Goal: Information Seeking & Learning: Learn about a topic

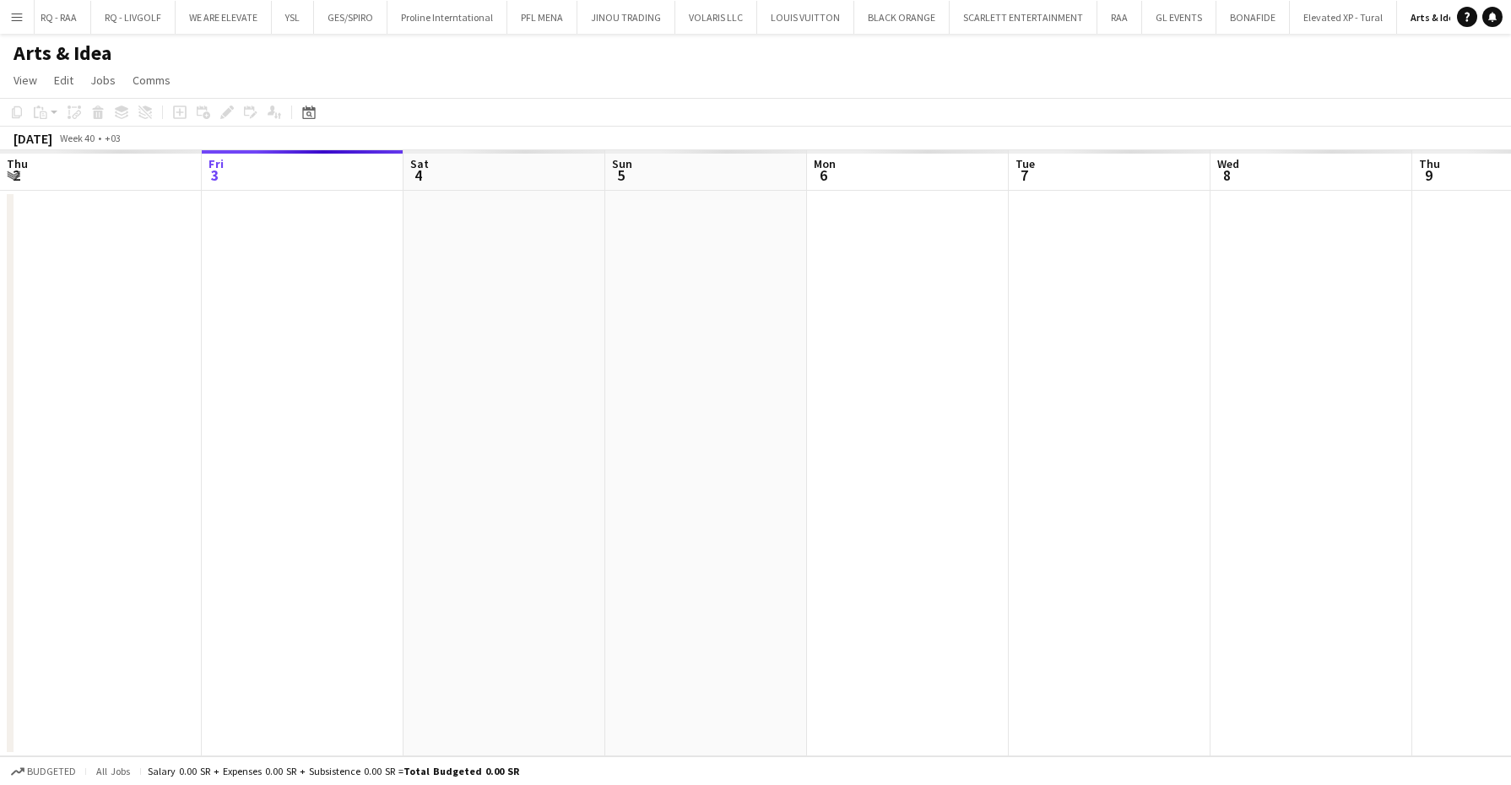
scroll to position [0, 122]
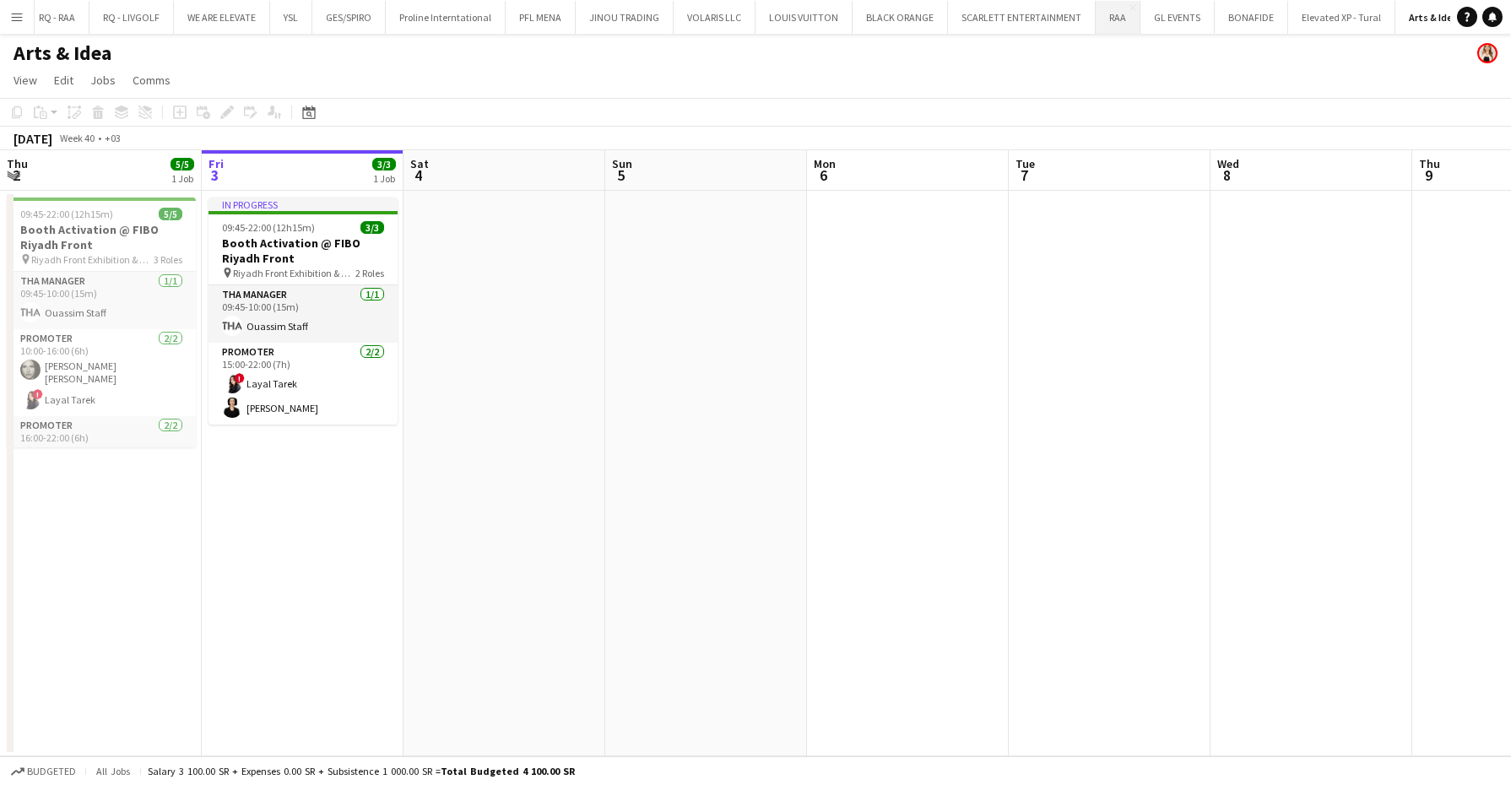
click at [1098, 21] on button "RAA Close" at bounding box center [1118, 17] width 45 height 33
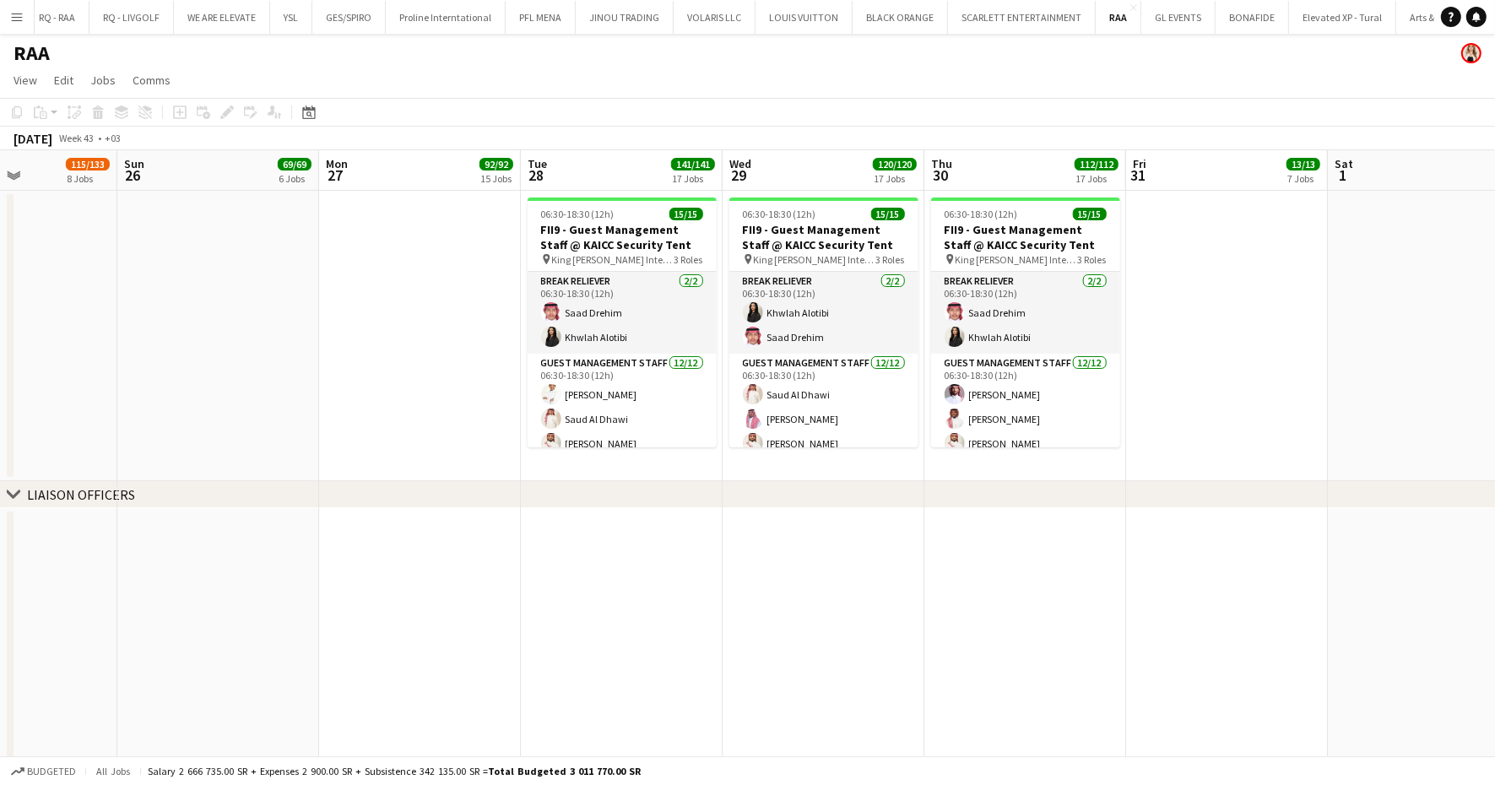
click at [9, 489] on icon "chevron-right" at bounding box center [14, 495] width 14 height 14
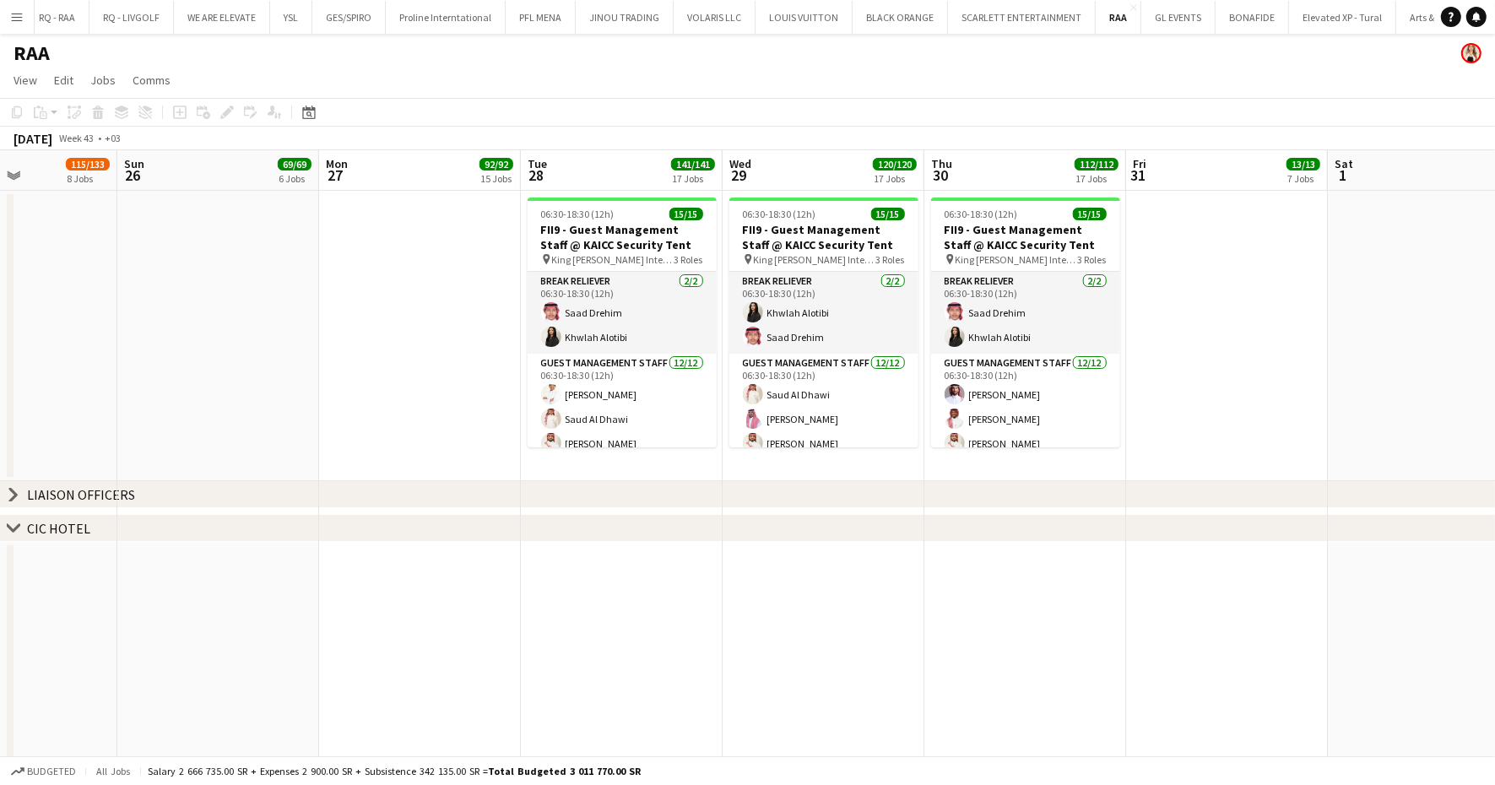
click at [18, 529] on div "chevron-right CIC HOTEL" at bounding box center [747, 528] width 1495 height 27
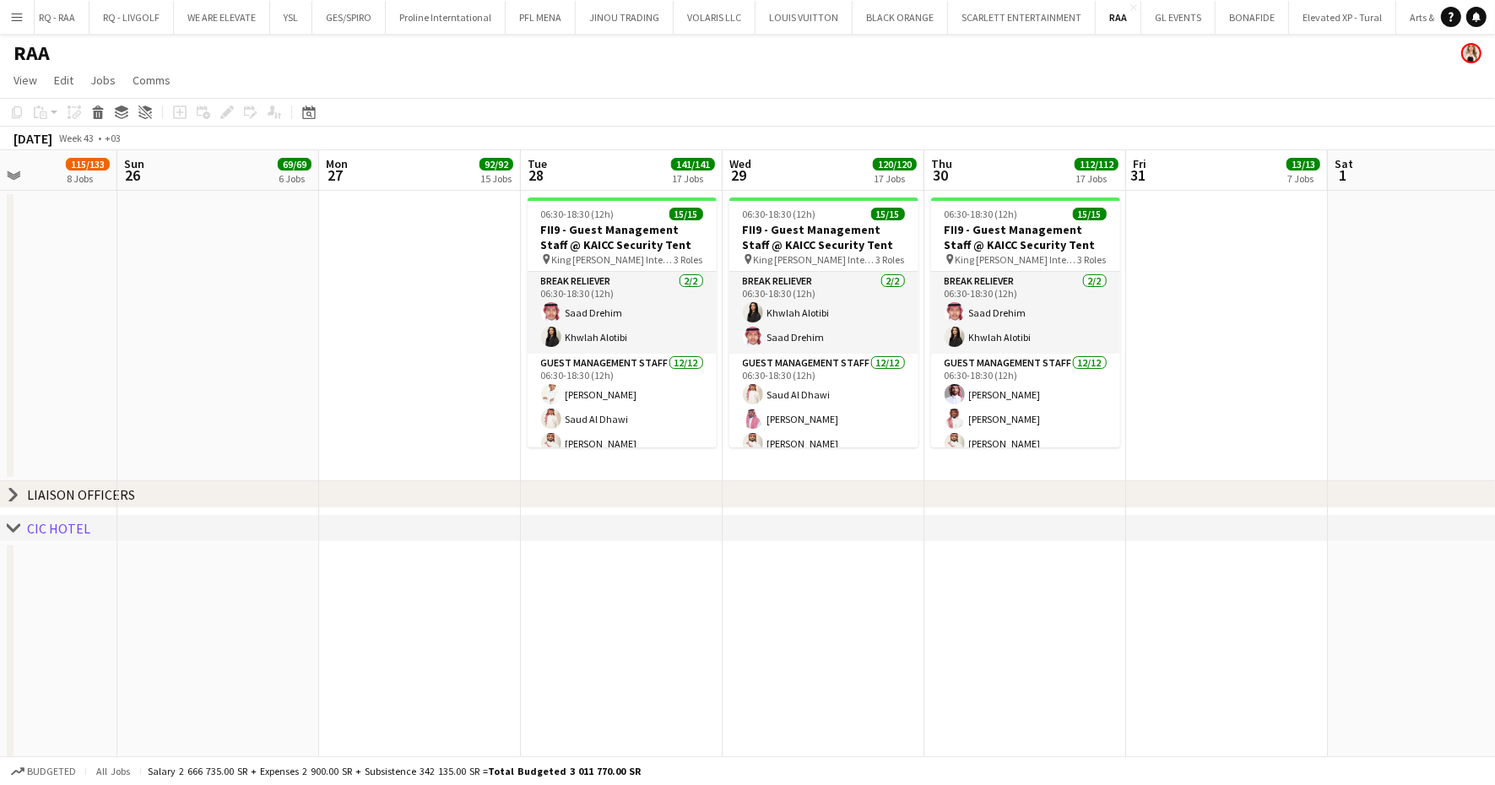
click at [18, 529] on icon "chevron-right" at bounding box center [14, 529] width 14 height 14
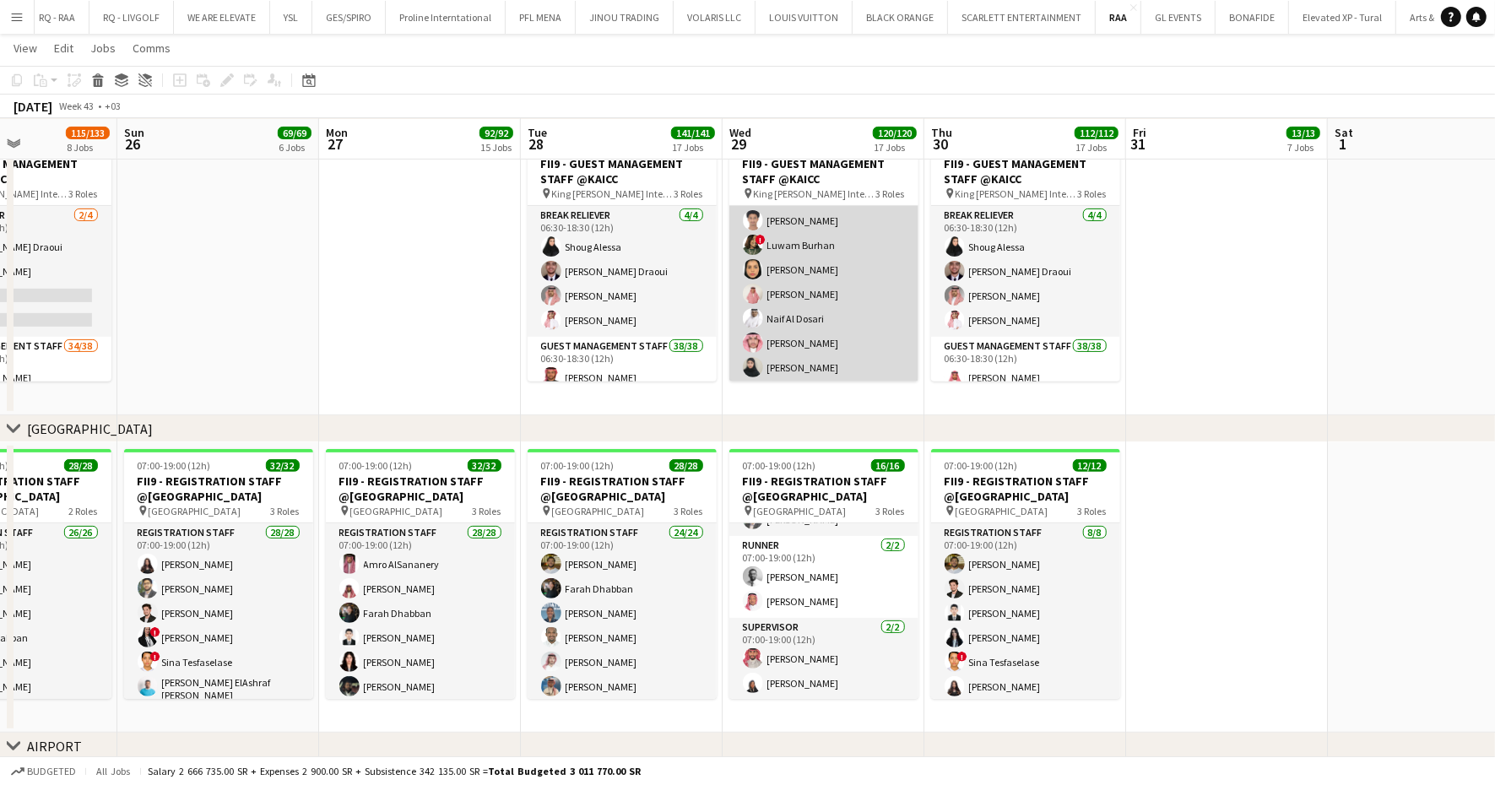
scroll to position [999, 0]
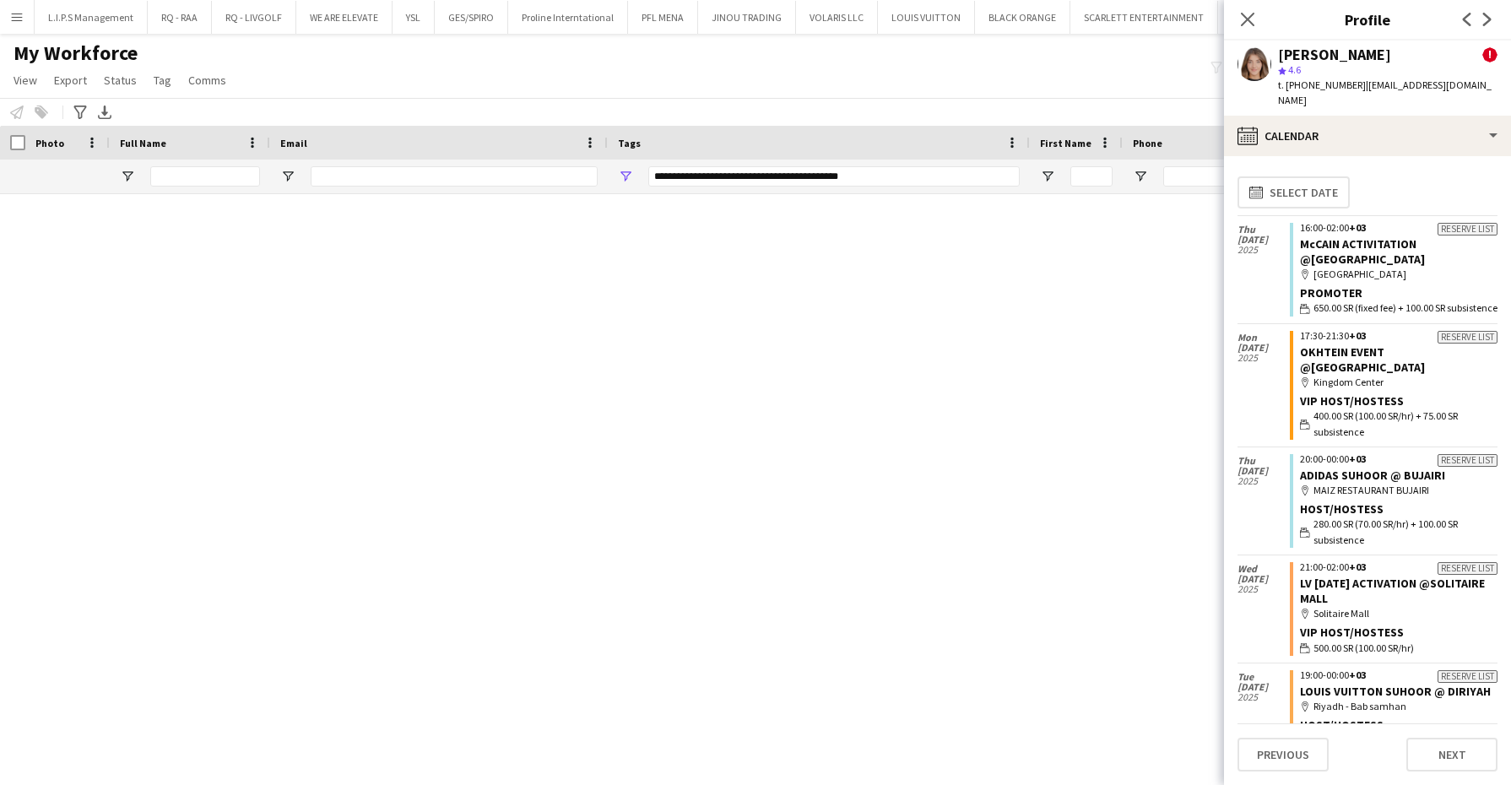
scroll to position [1437, 0]
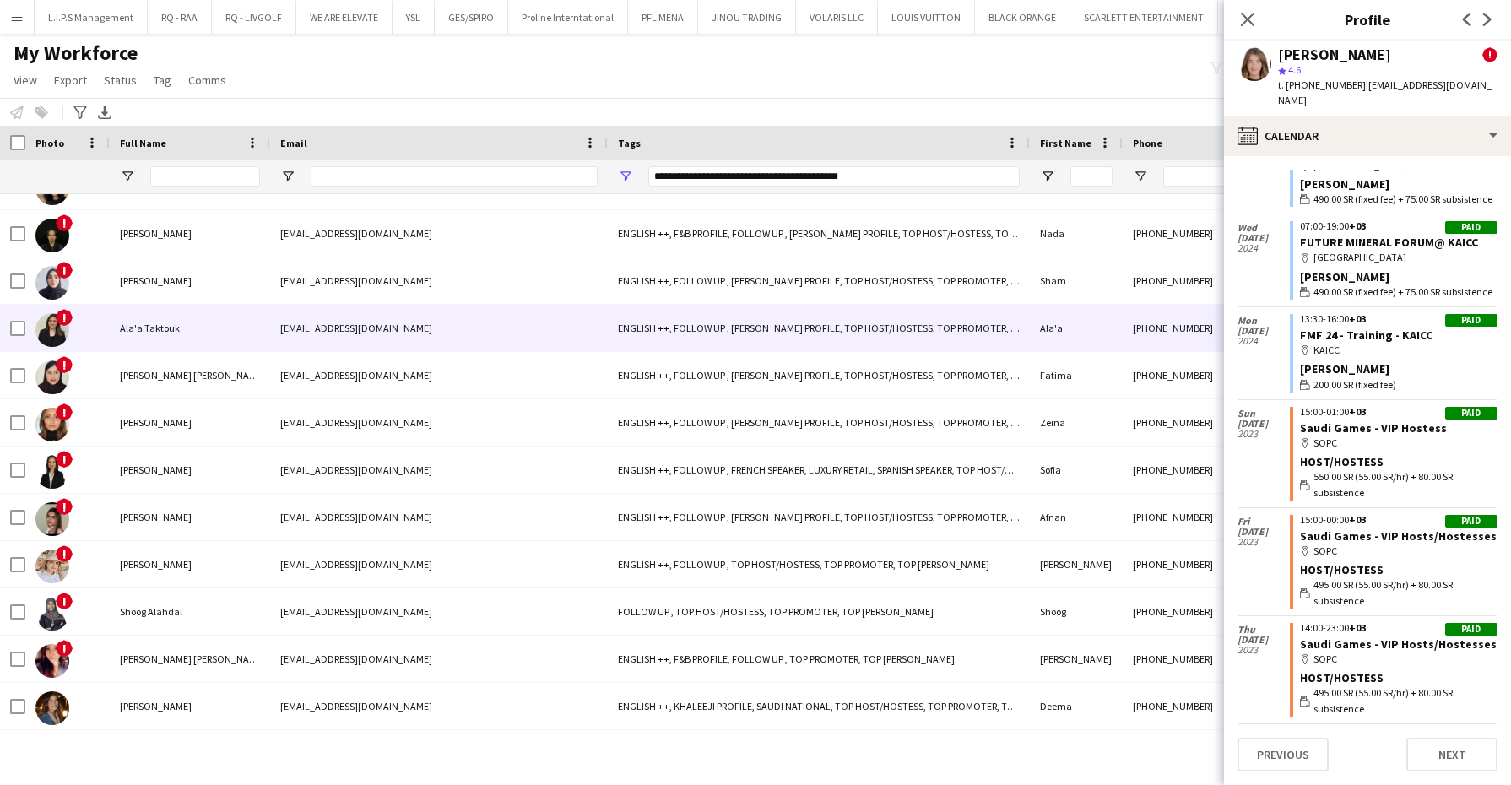
click at [348, 343] on div "[EMAIL_ADDRESS][DOMAIN_NAME]" at bounding box center [439, 328] width 338 height 46
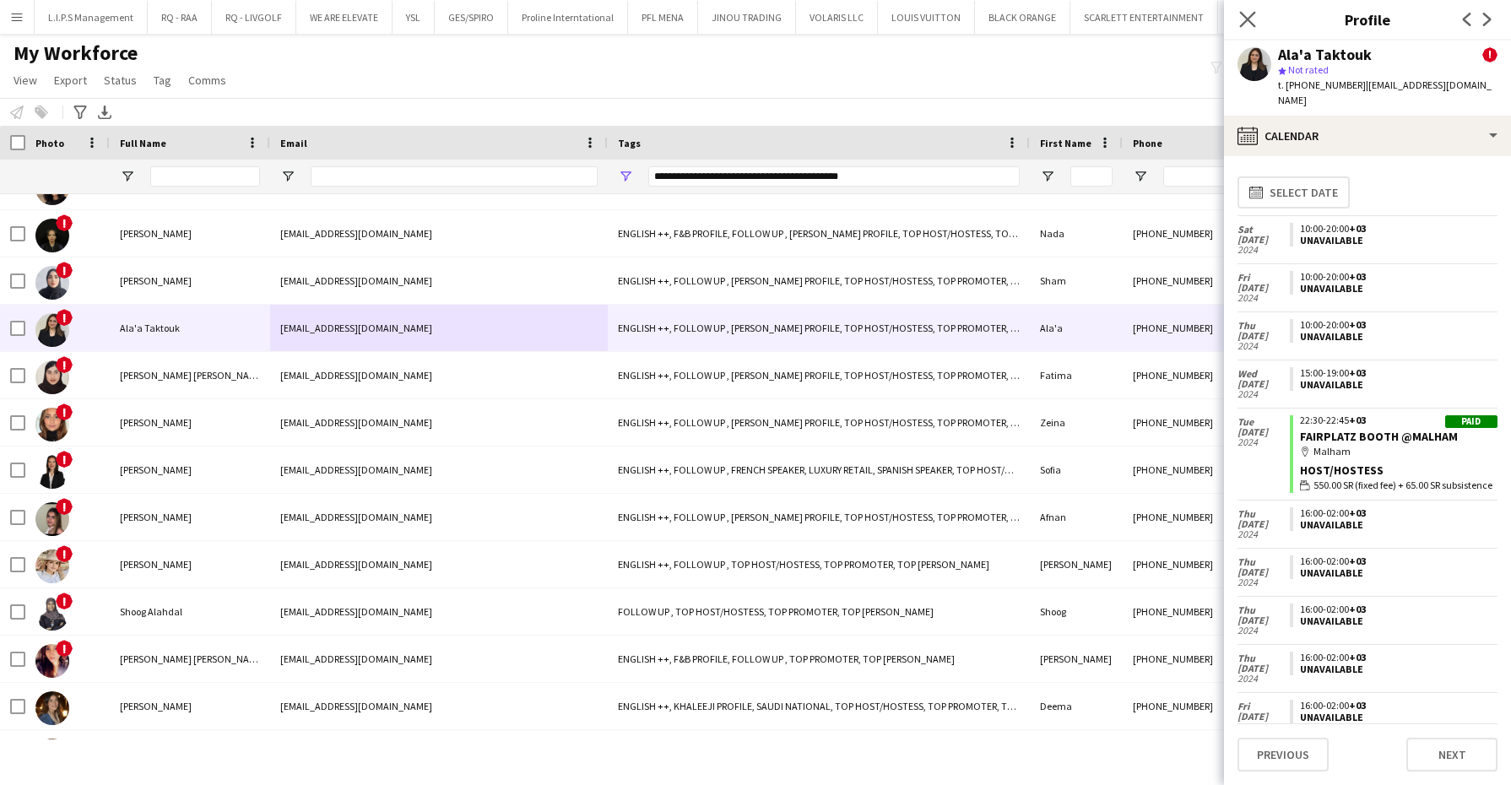
click at [1255, 26] on icon at bounding box center [1247, 19] width 16 height 16
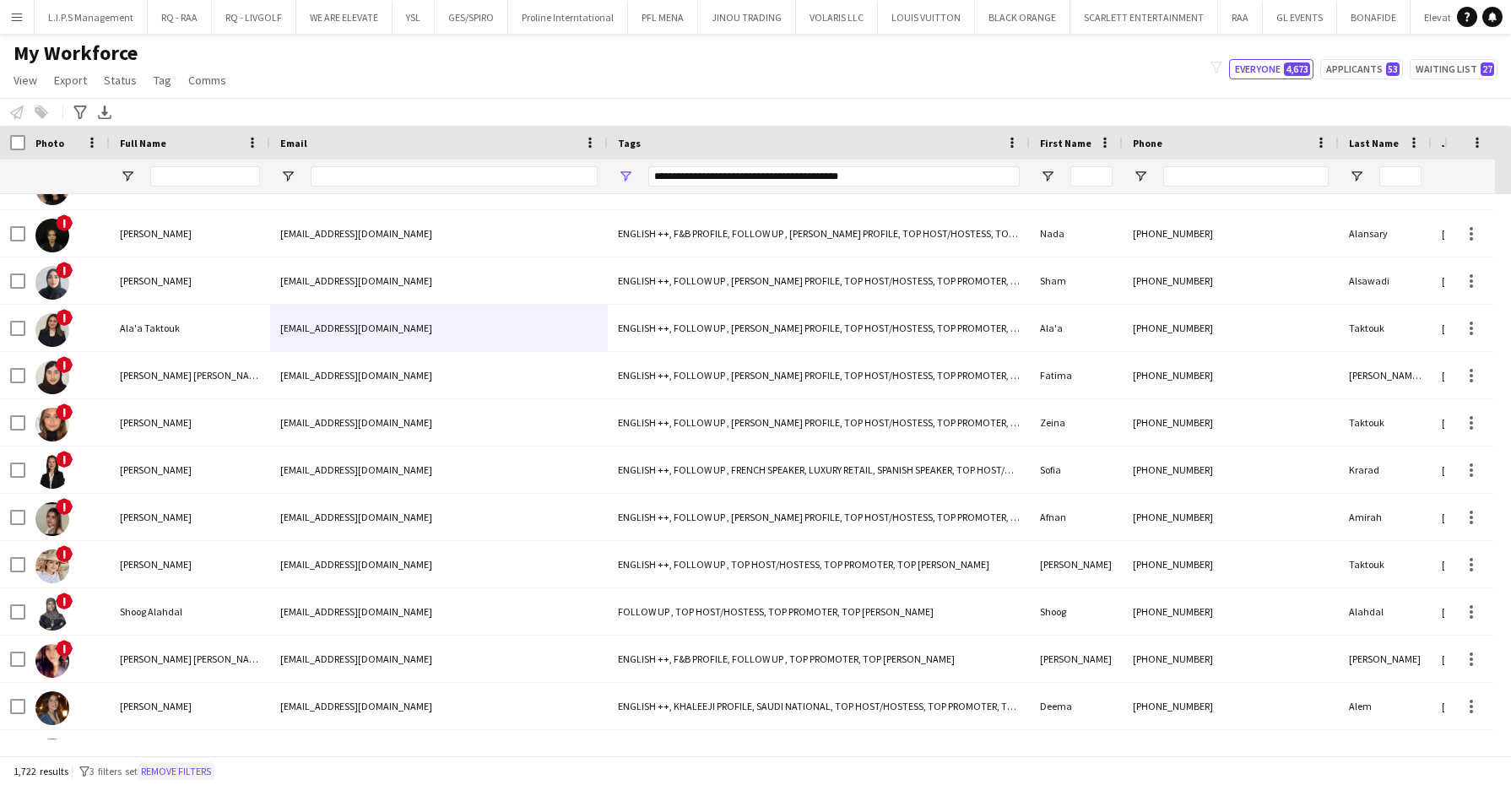
click at [209, 765] on button "Remove filters" at bounding box center [176, 771] width 77 height 19
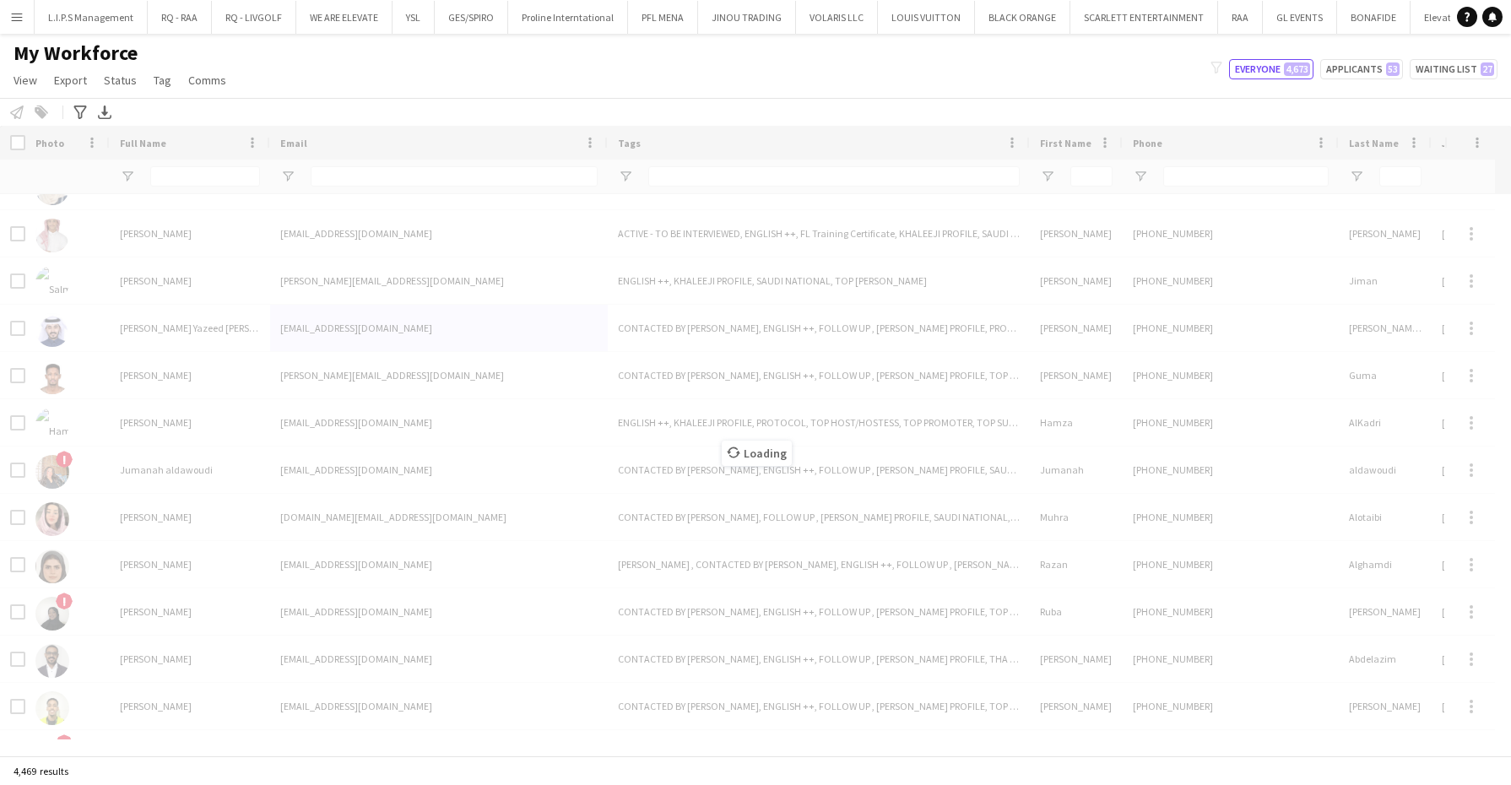
click at [209, 177] on div "Loading" at bounding box center [755, 441] width 1511 height 630
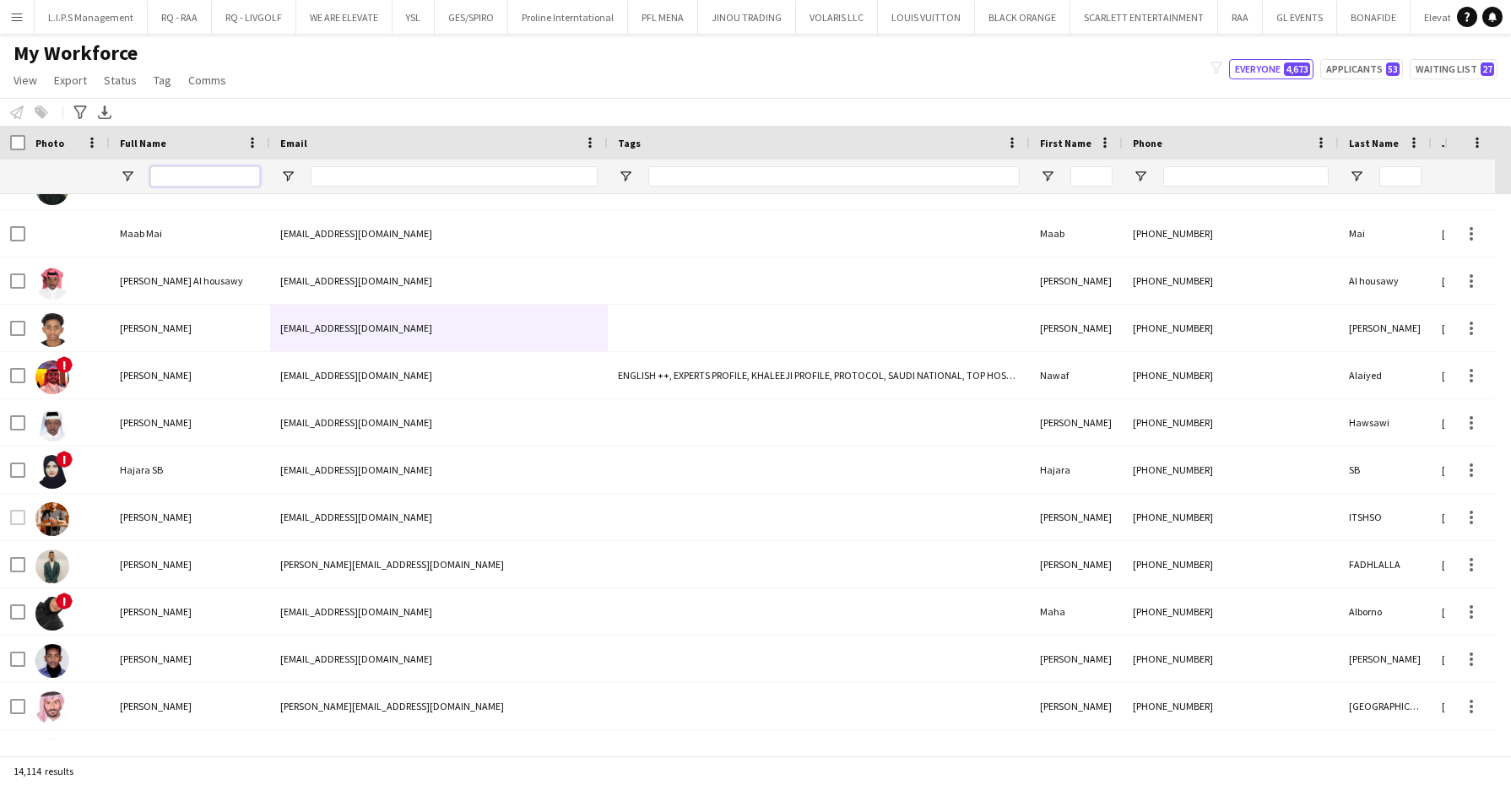
click at [209, 177] on input "Full Name Filter Input" at bounding box center [205, 176] width 110 height 20
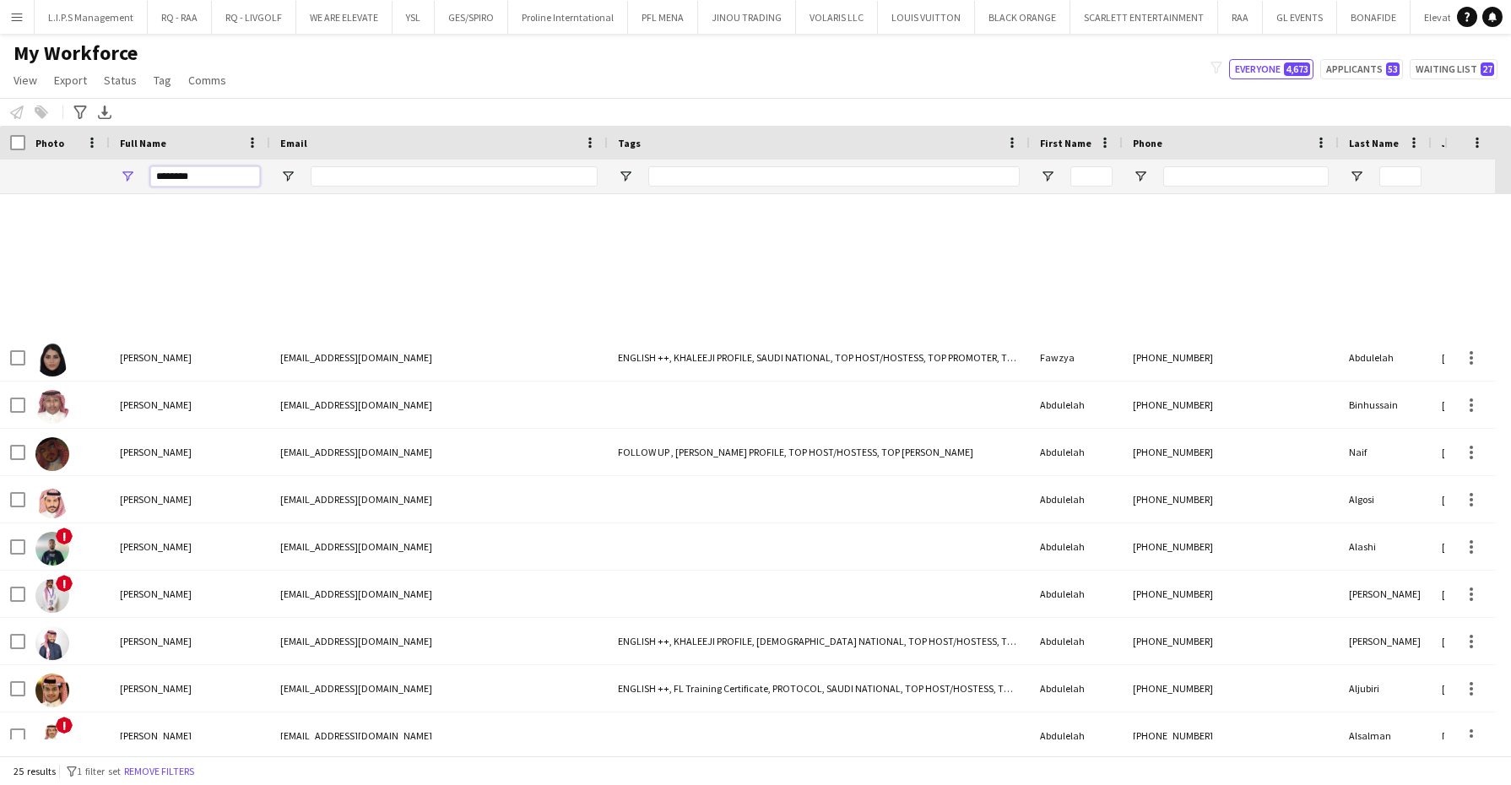
scroll to position [0, 0]
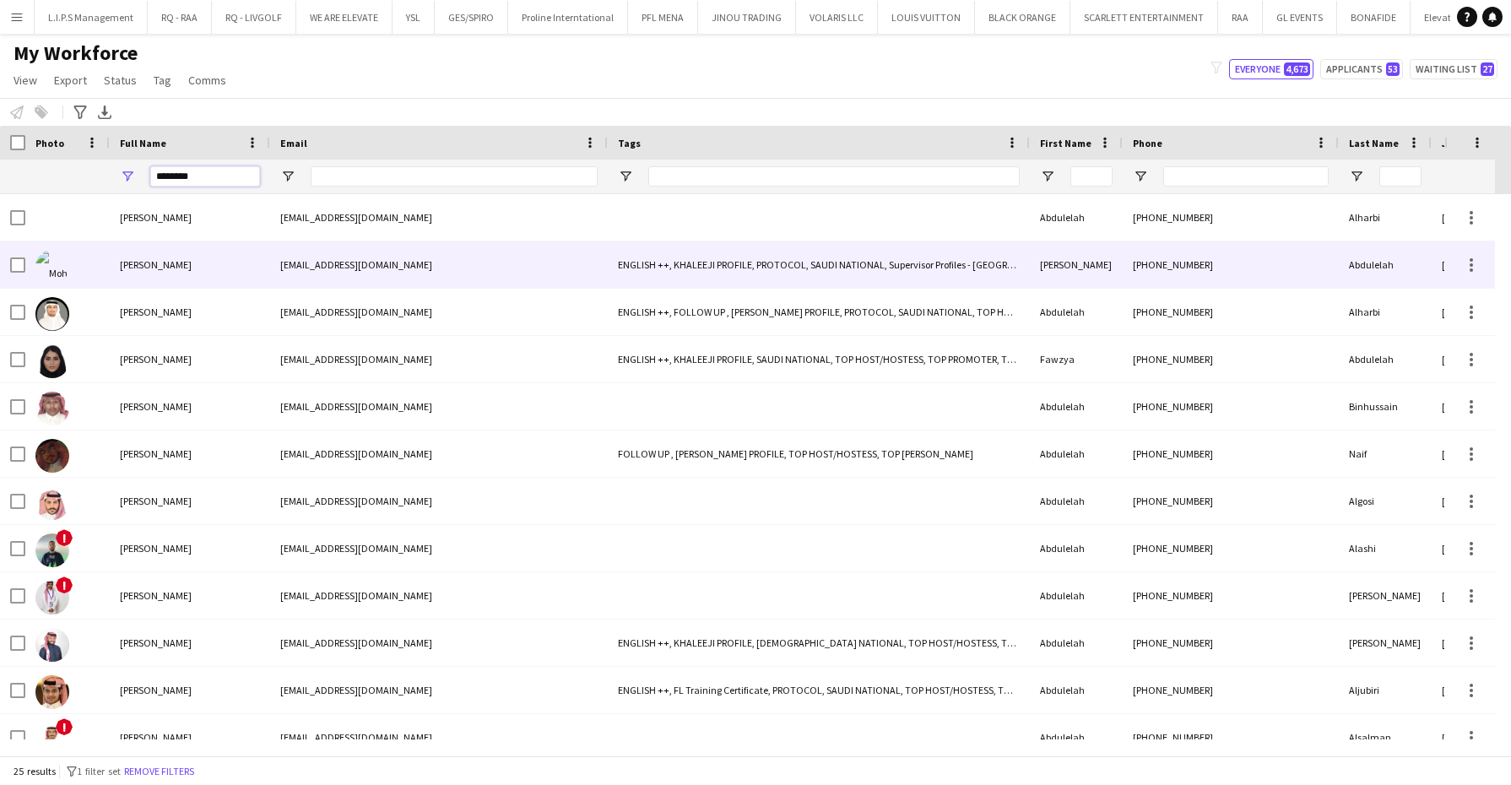
type input "********"
click at [132, 266] on span "[PERSON_NAME]" at bounding box center [156, 264] width 72 height 13
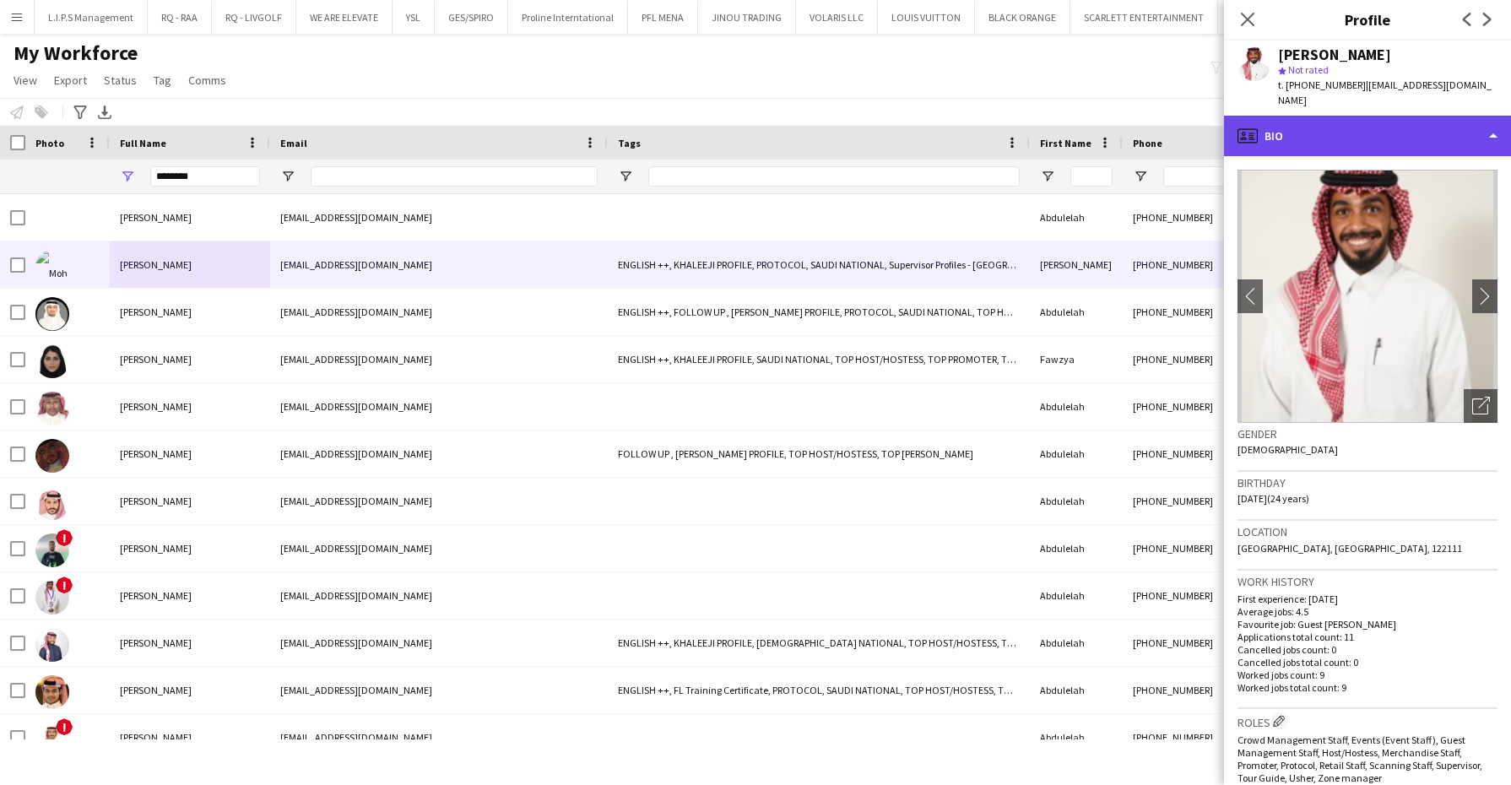
click at [1407, 116] on div "profile Bio" at bounding box center [1367, 136] width 287 height 41
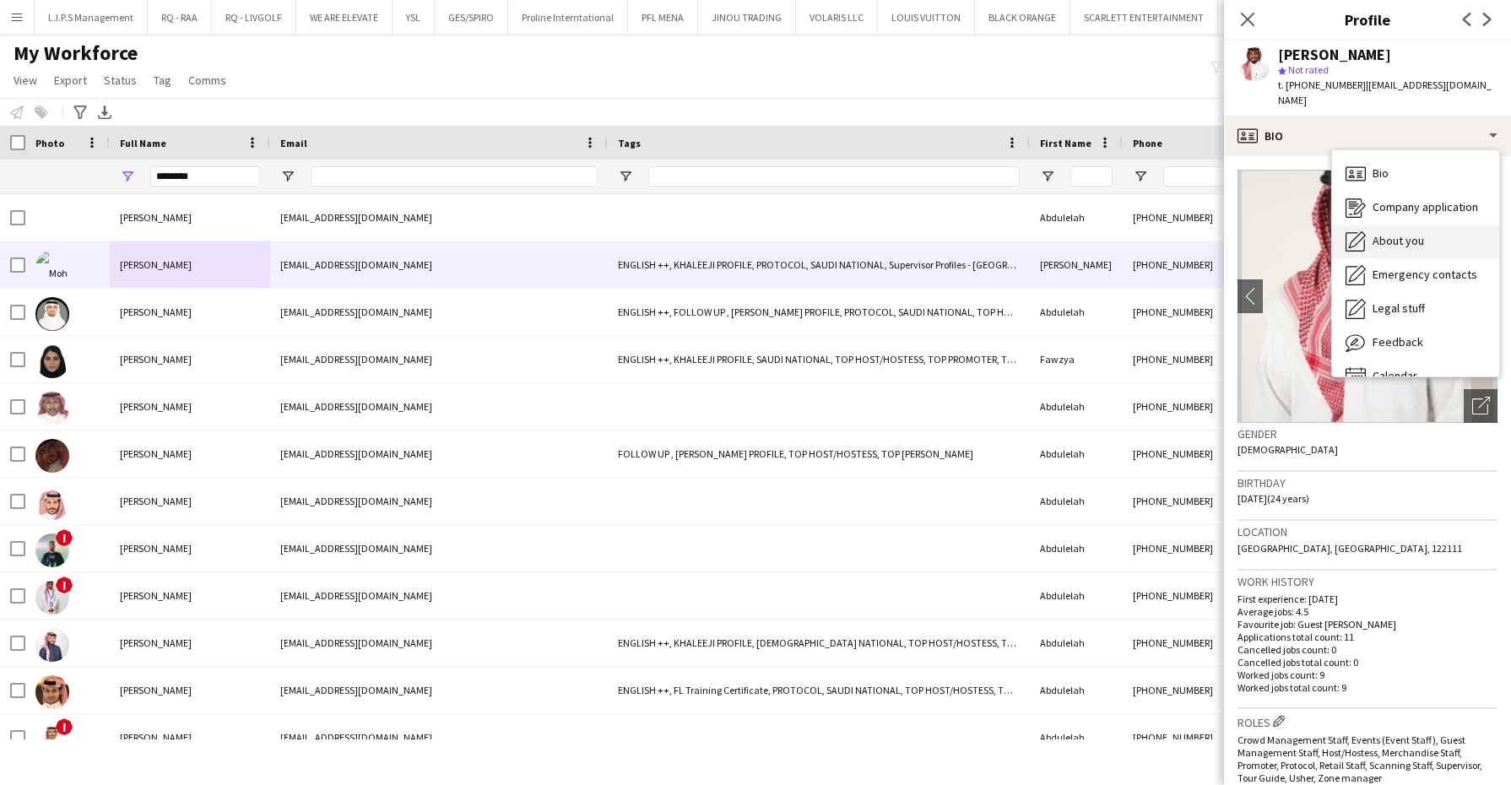
click at [1396, 233] on span "About you" at bounding box center [1398, 240] width 51 height 15
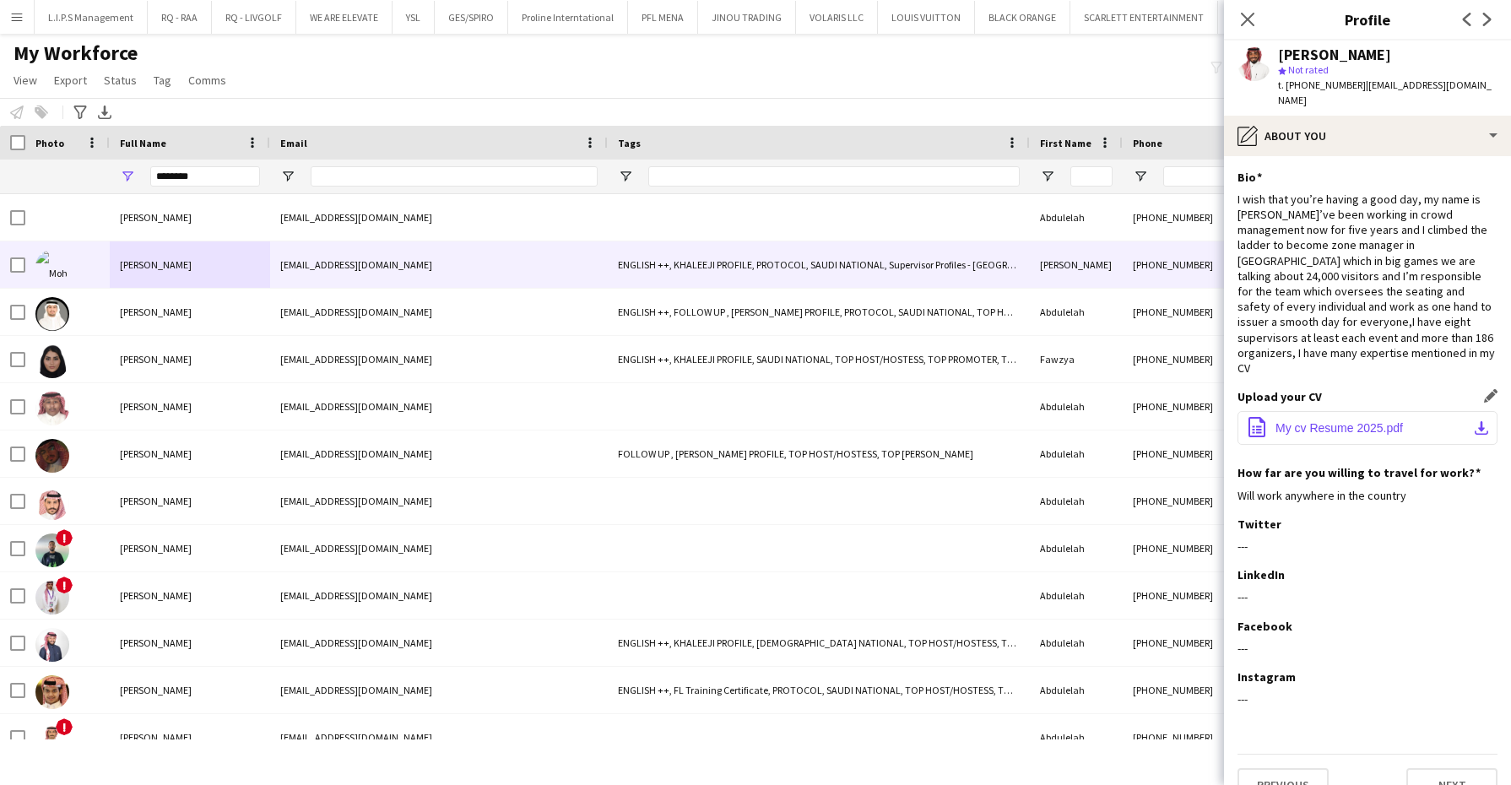
click at [1309, 411] on button "office-file-sheet My cv Resume 2025.pdf download-bottom" at bounding box center [1368, 428] width 260 height 34
click at [1246, 14] on icon "Close pop-in" at bounding box center [1247, 19] width 16 height 16
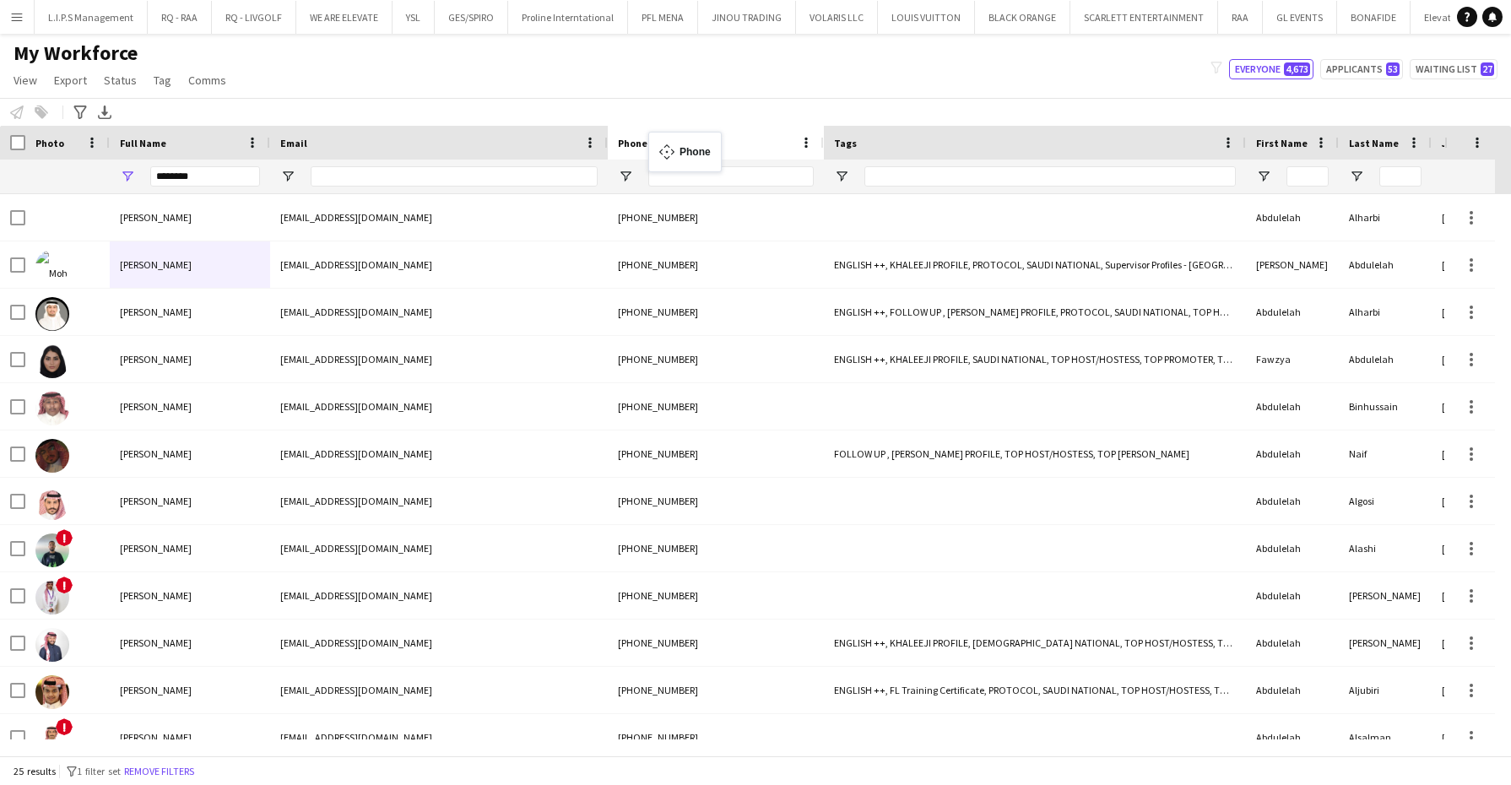
drag, startPoint x: 1210, startPoint y: 146, endPoint x: 626, endPoint y: 138, distance: 584.3
click at [676, 165] on div at bounding box center [730, 177] width 165 height 34
click at [676, 166] on input "Phone Filter Input" at bounding box center [730, 176] width 165 height 20
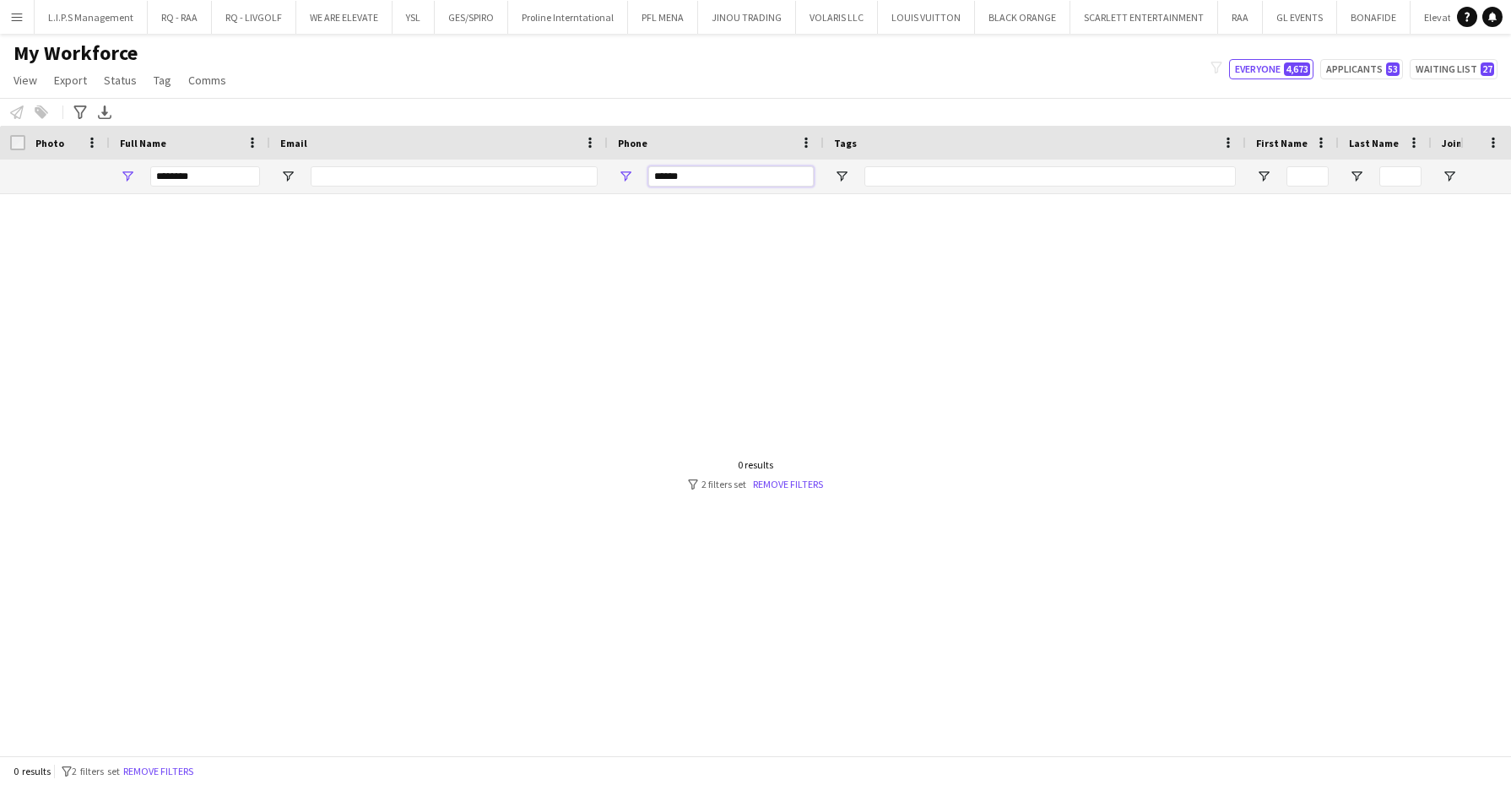
type input "******"
click at [230, 170] on input "********" at bounding box center [205, 176] width 110 height 20
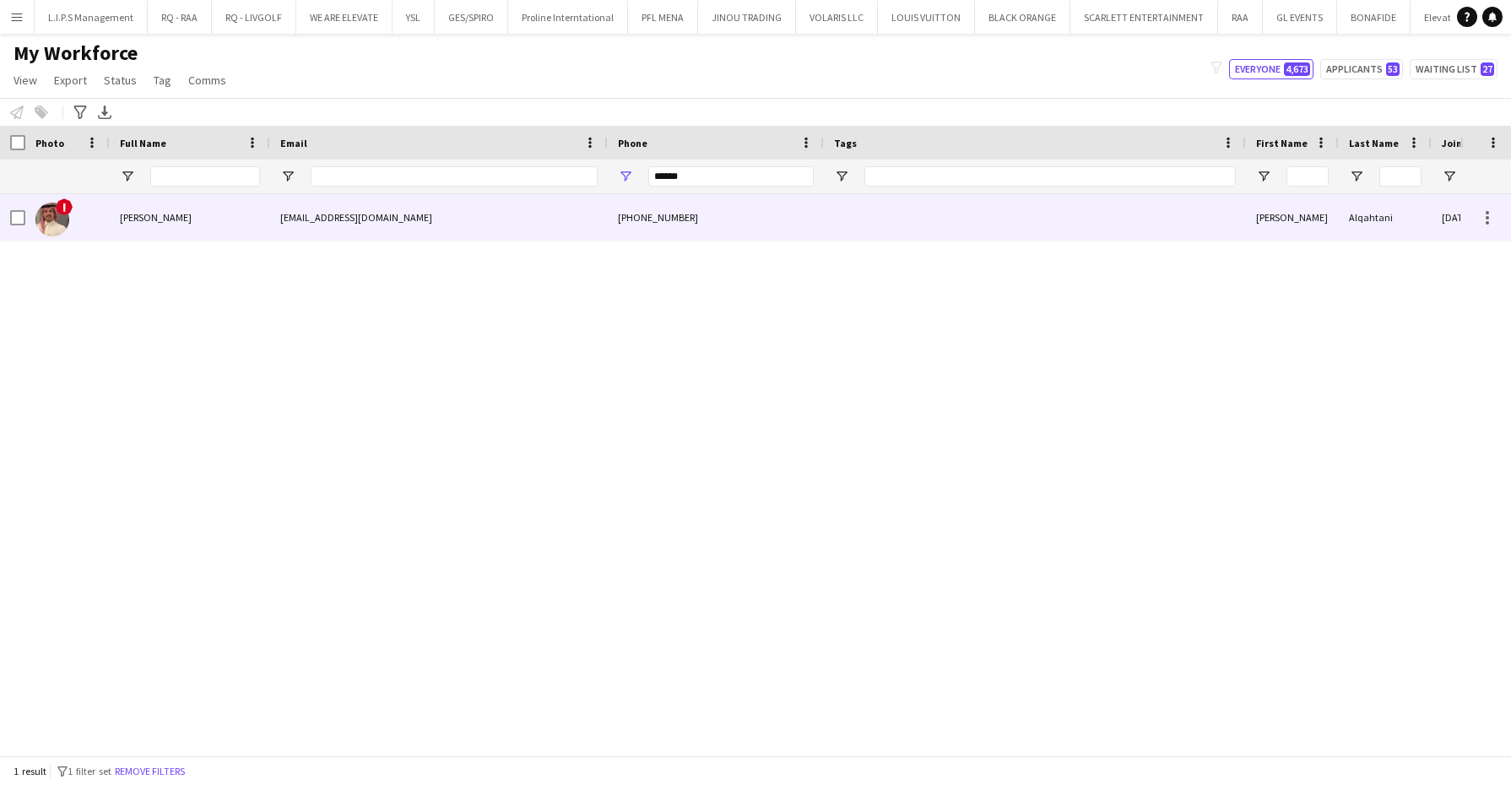
click at [534, 227] on div "[EMAIL_ADDRESS][DOMAIN_NAME]" at bounding box center [439, 217] width 338 height 46
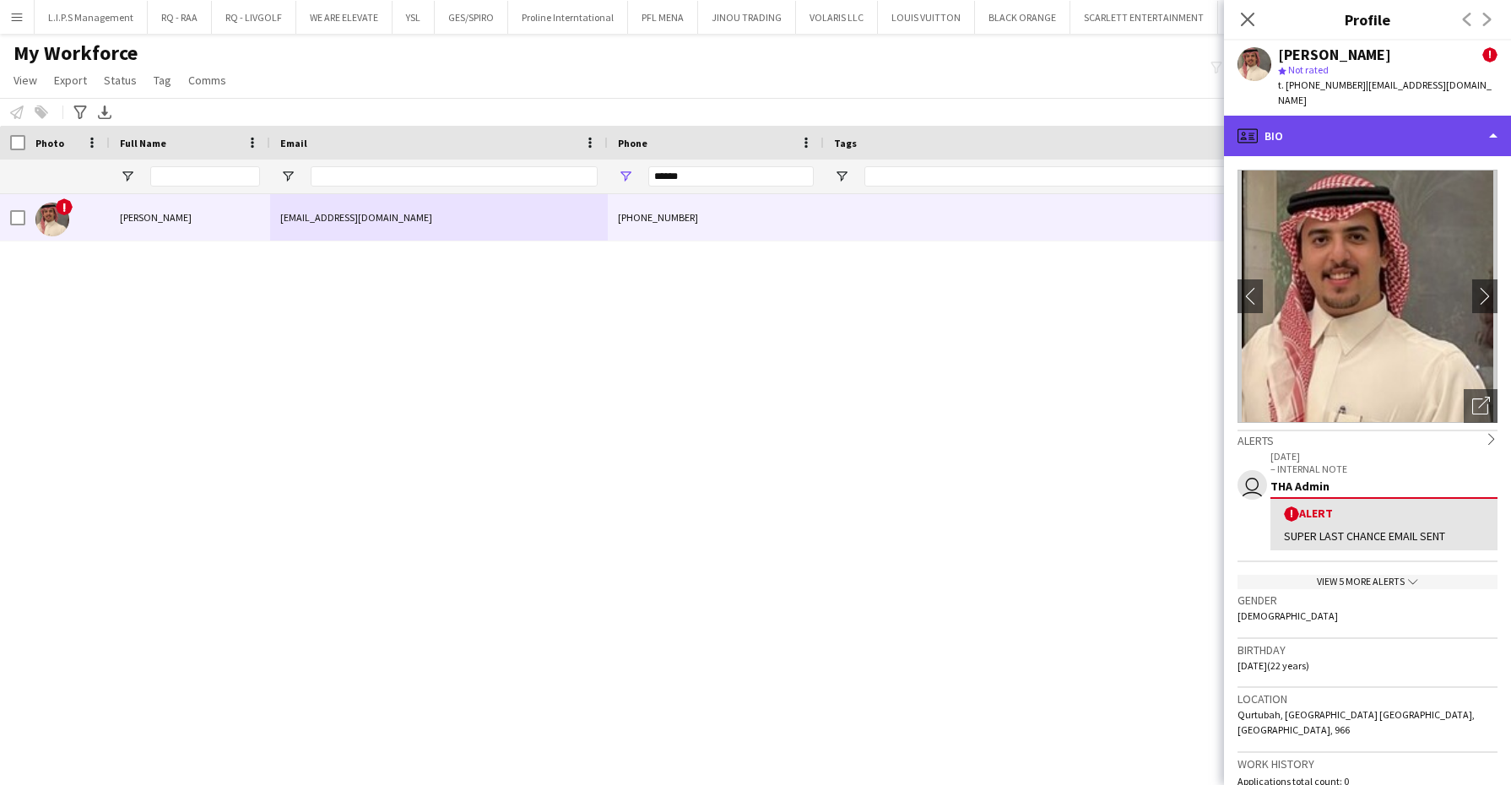
click at [1439, 116] on div "profile Bio" at bounding box center [1367, 136] width 287 height 41
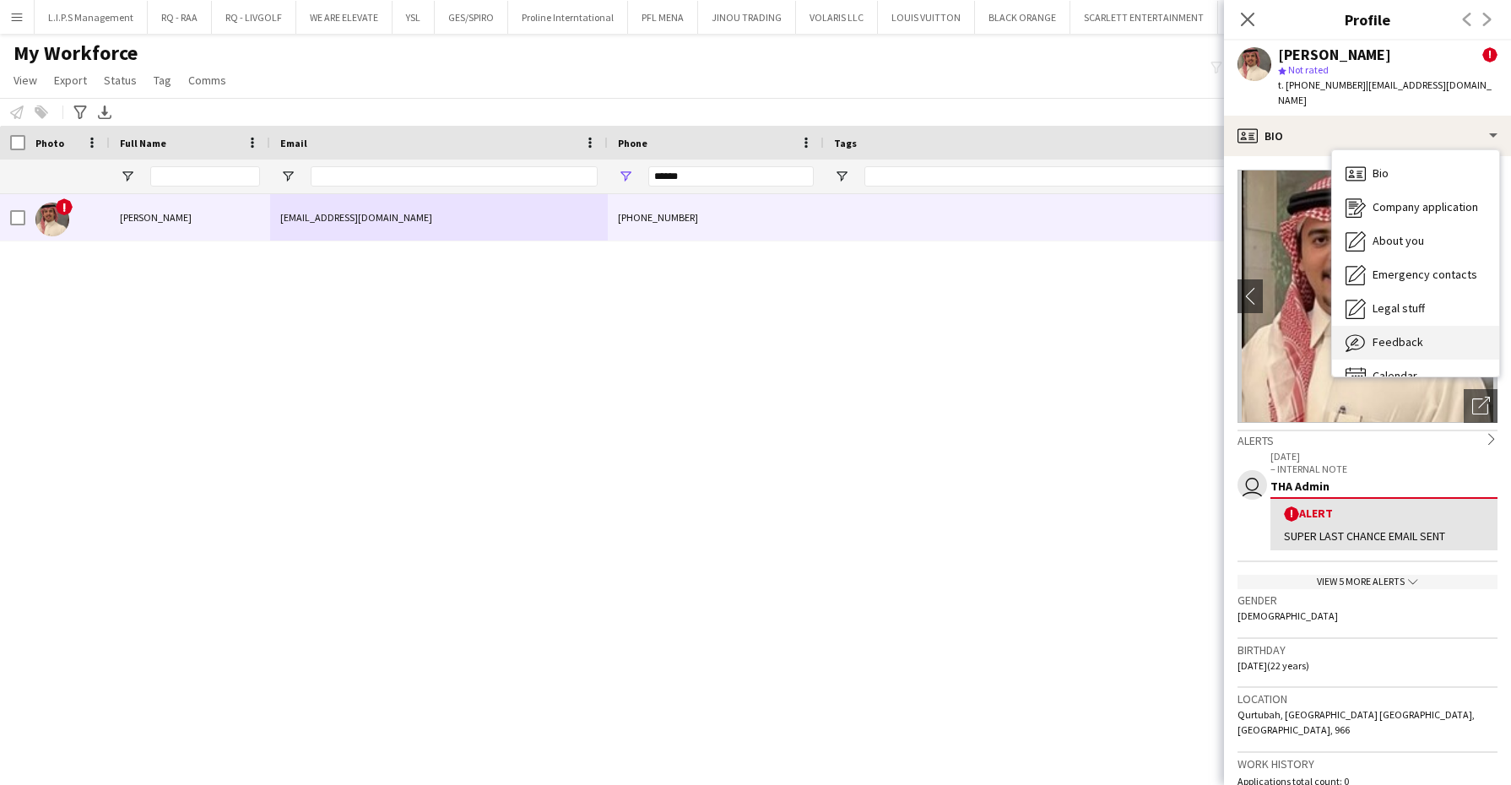
click at [1414, 334] on span "Feedback" at bounding box center [1398, 341] width 51 height 15
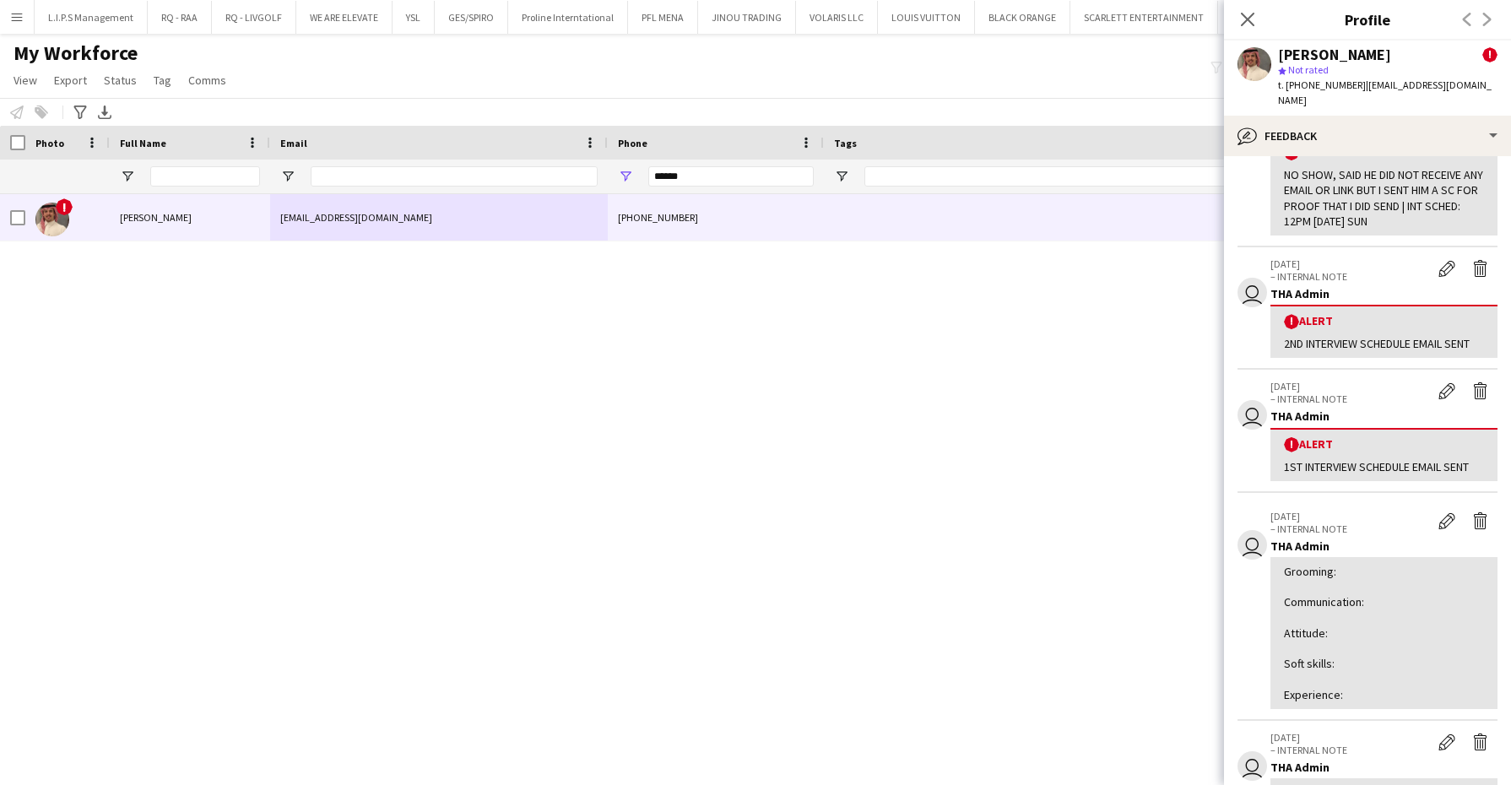
scroll to position [883, 0]
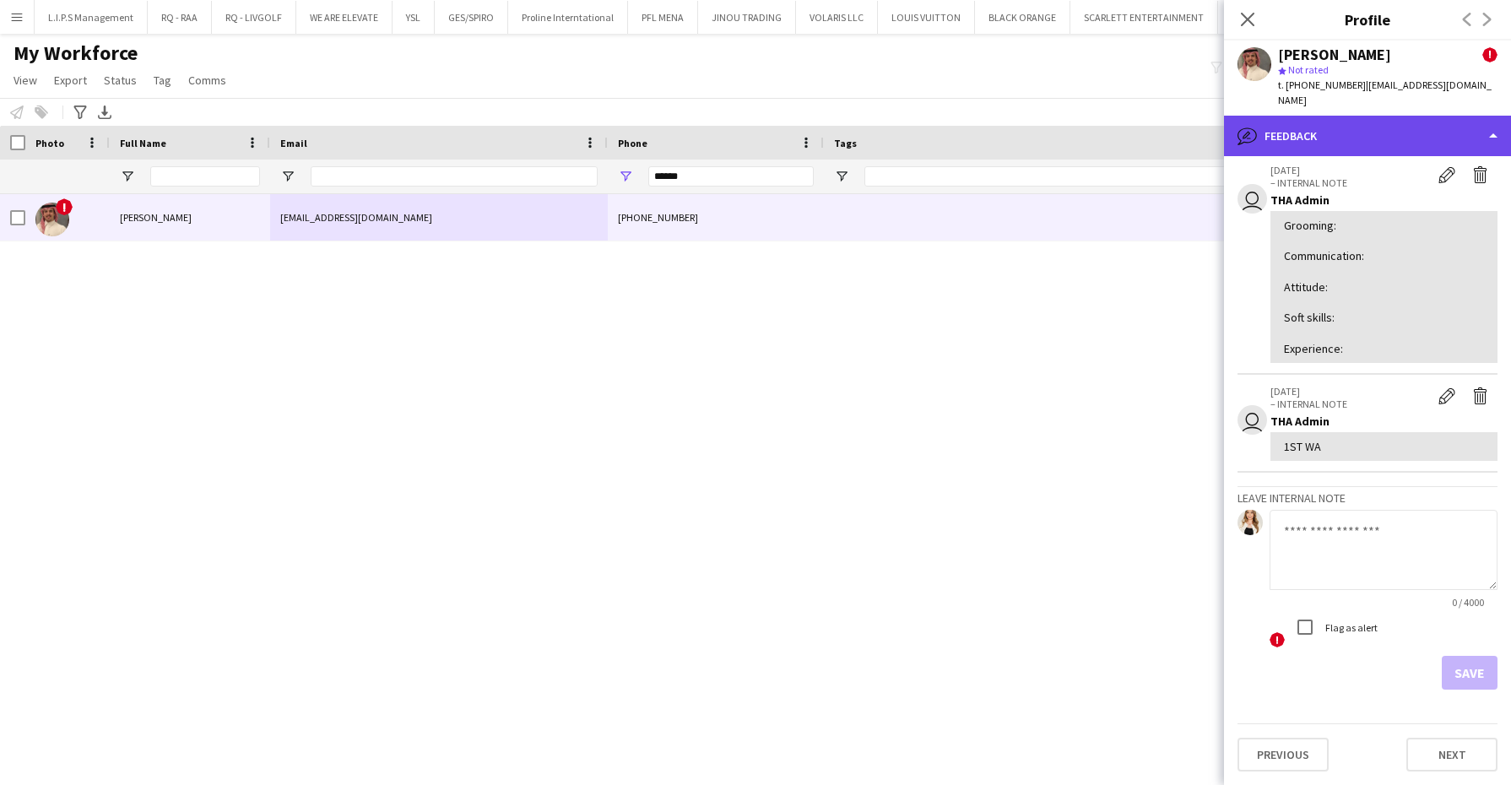
click at [1390, 121] on div "bubble-pencil Feedback" at bounding box center [1367, 136] width 287 height 41
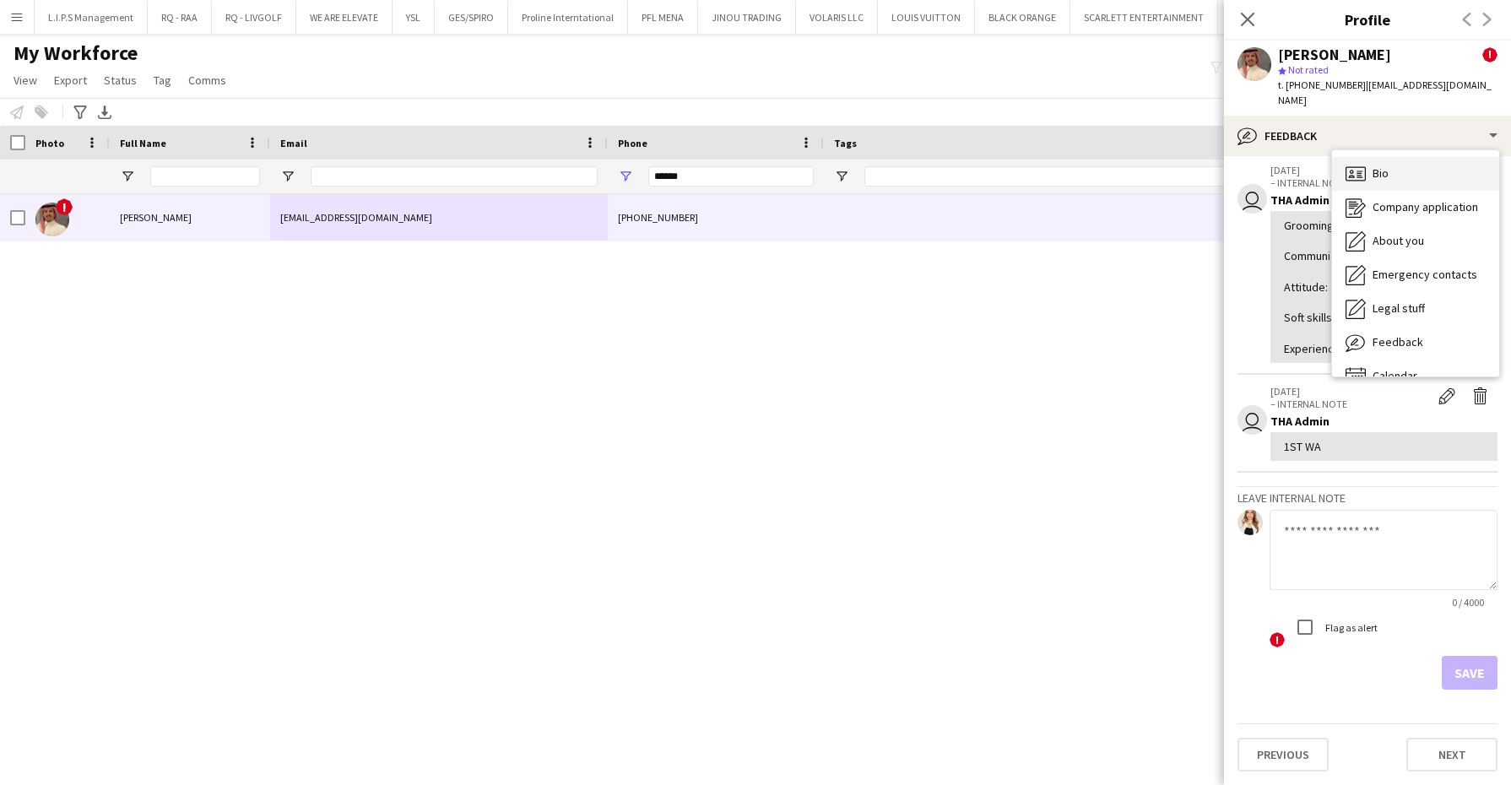
click at [1400, 157] on div "Bio Bio" at bounding box center [1415, 174] width 167 height 34
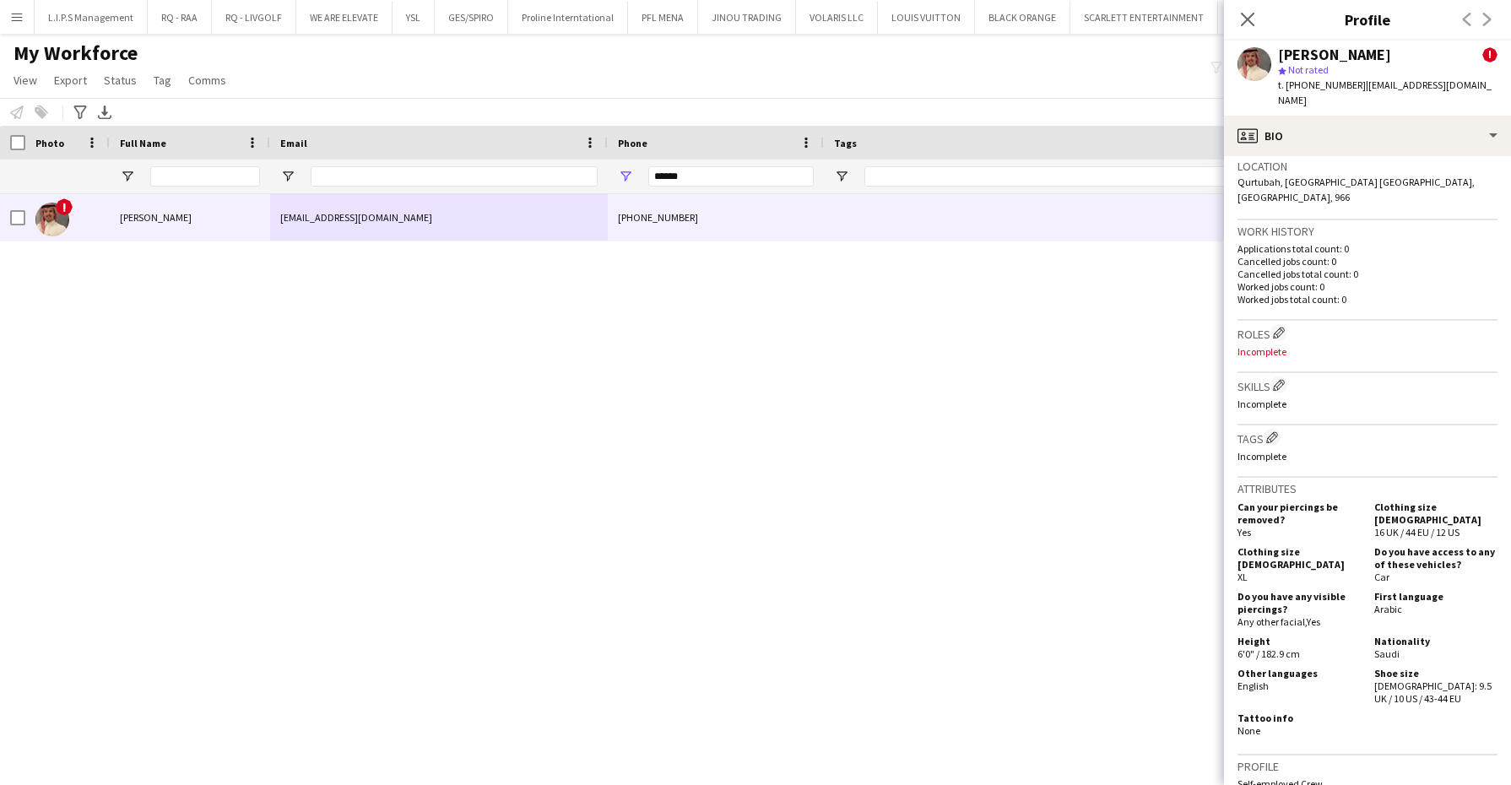
scroll to position [572, 0]
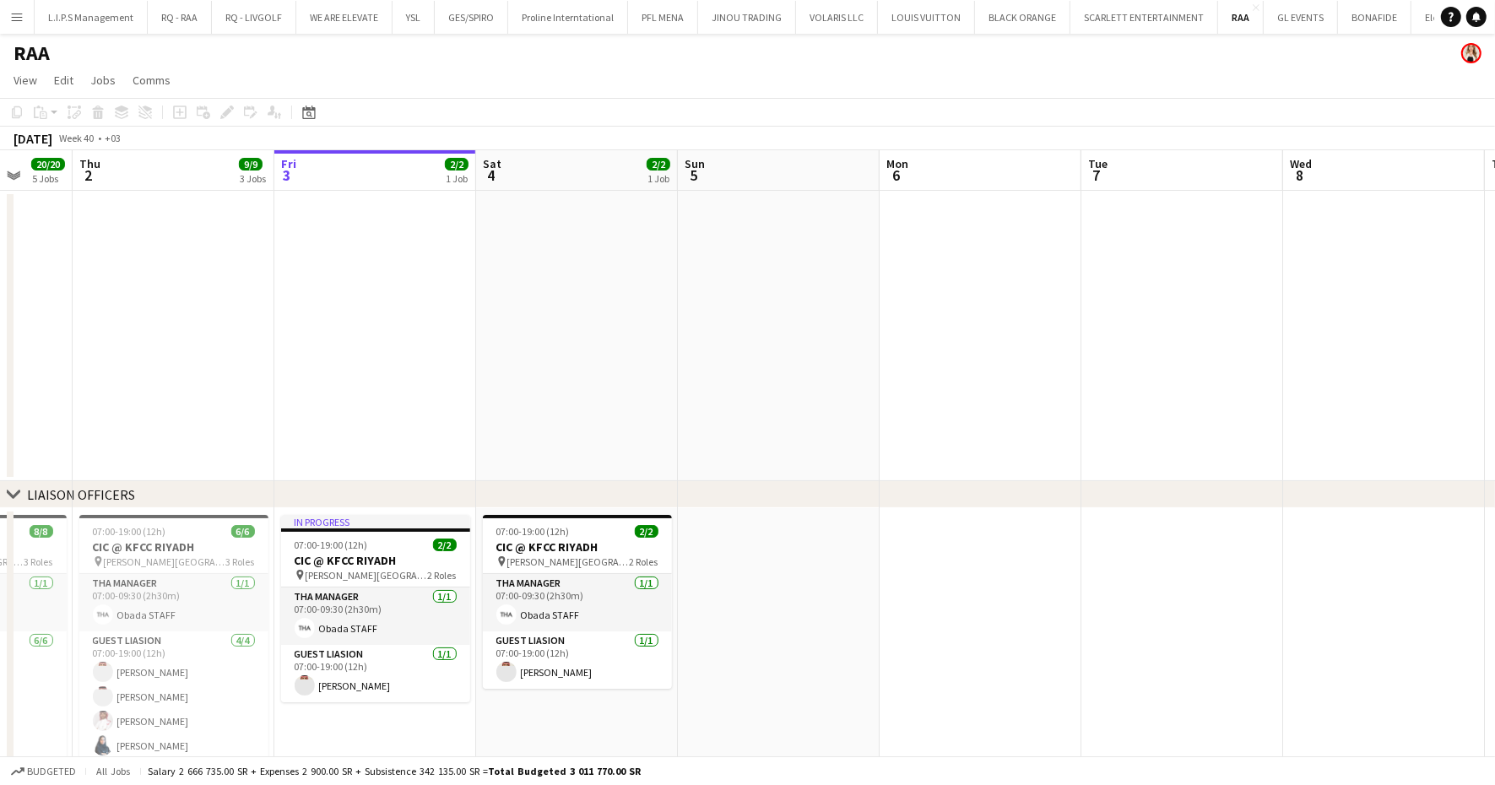
scroll to position [0, 531]
